Goal: Task Accomplishment & Management: Manage account settings

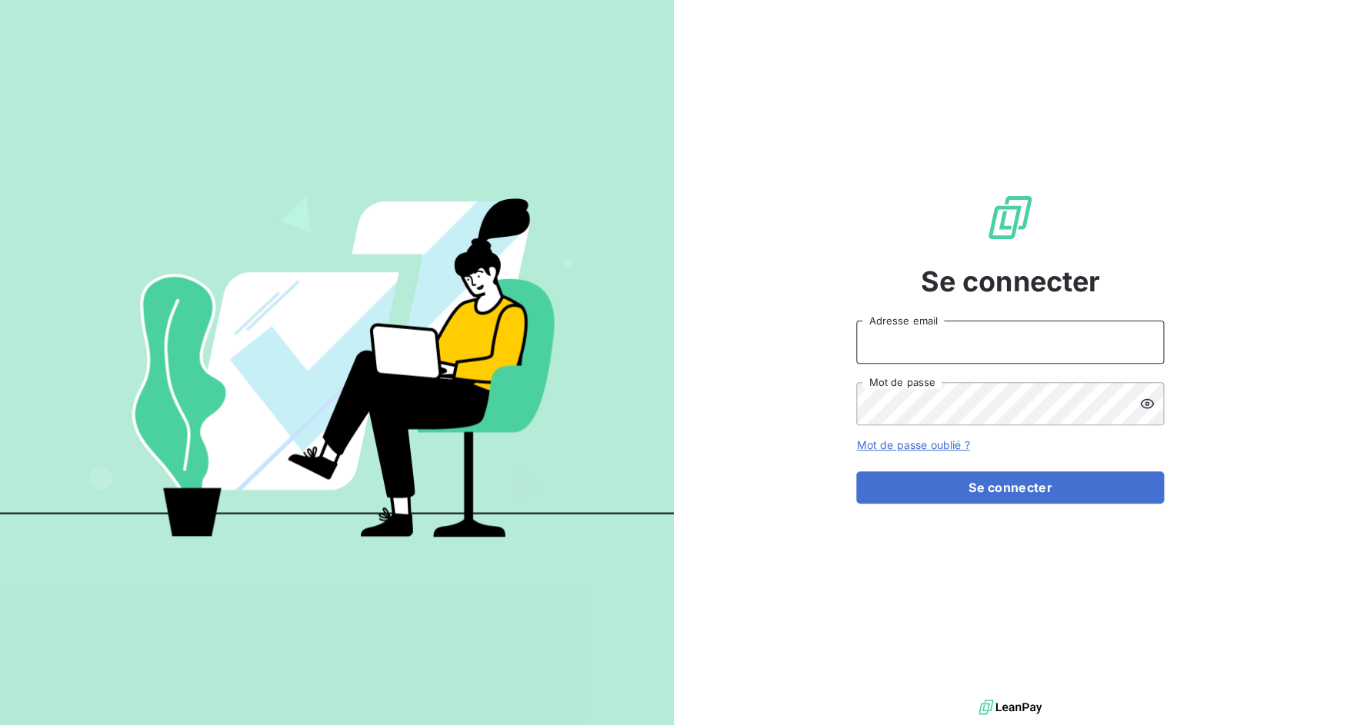
click at [909, 362] on input "Adresse email" at bounding box center [1010, 342] width 308 height 43
drag, startPoint x: 909, startPoint y: 340, endPoint x: 963, endPoint y: 335, distance: 54.0
click at [963, 335] on input "admin@3dcelo" at bounding box center [1010, 342] width 308 height 43
type input "admin@sonatelmobile"
click at [856, 472] on button "Se connecter" at bounding box center [1010, 488] width 308 height 32
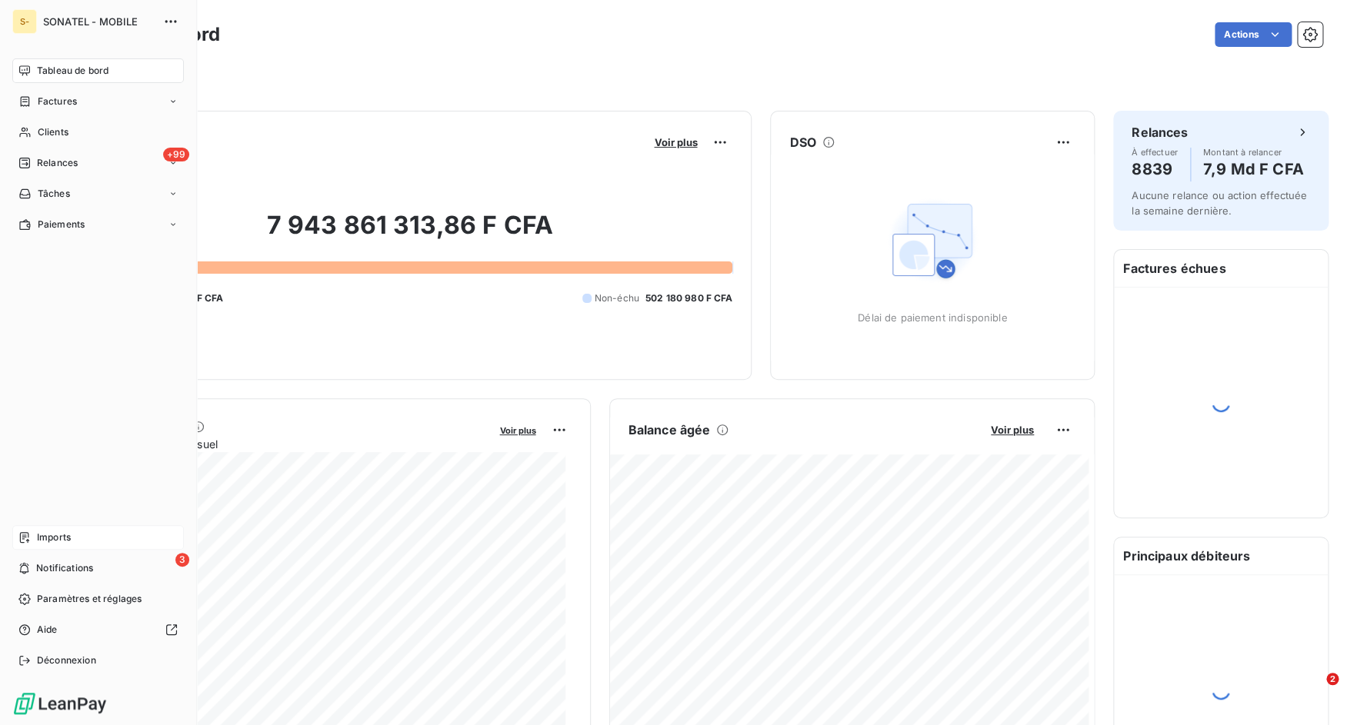
click at [31, 533] on icon at bounding box center [24, 538] width 12 height 12
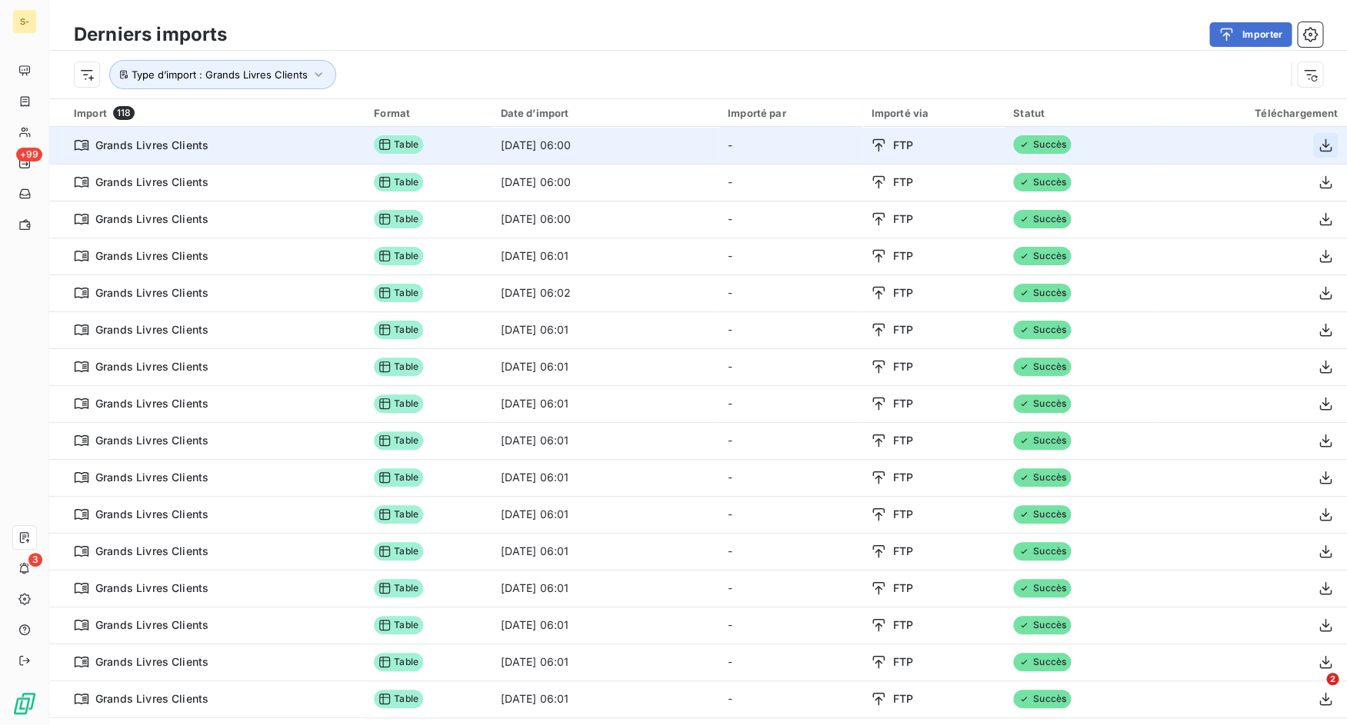
click at [1318, 143] on icon "button" at bounding box center [1325, 145] width 15 height 15
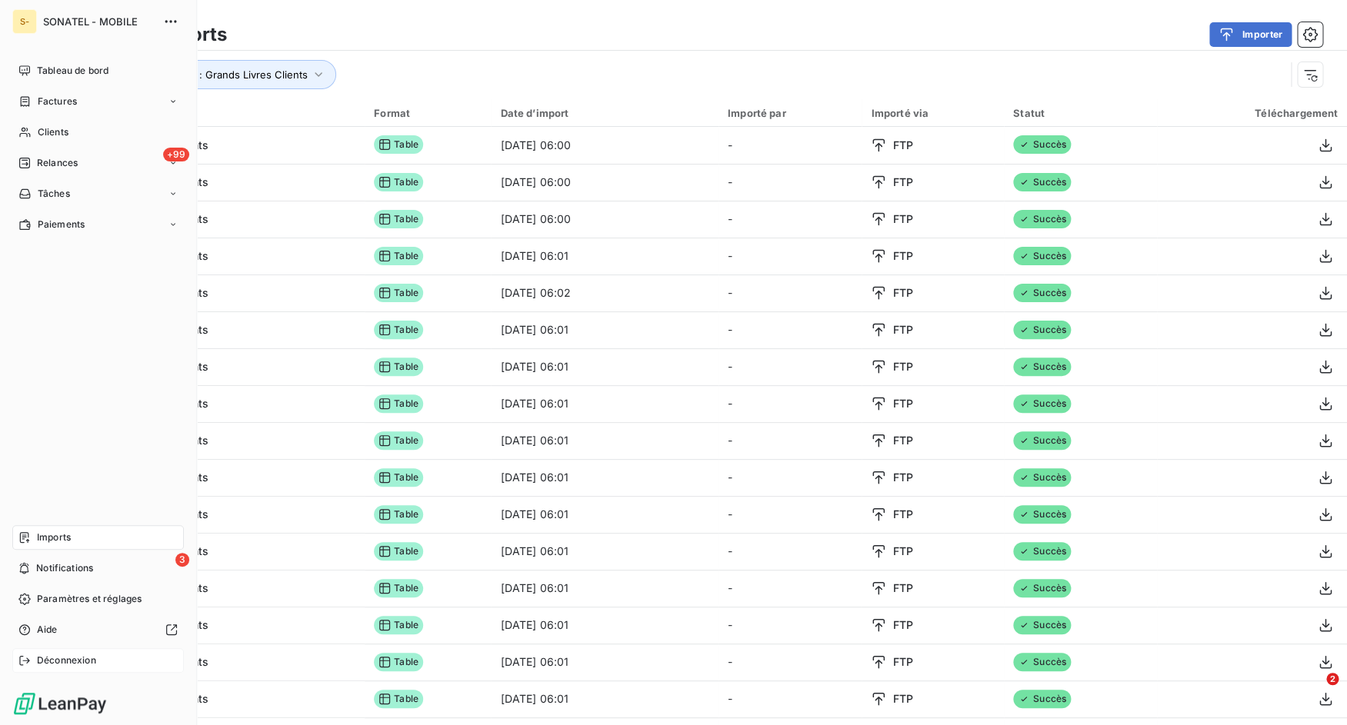
click at [68, 662] on span "Déconnexion" at bounding box center [66, 661] width 59 height 14
